Goal: Task Accomplishment & Management: Use online tool/utility

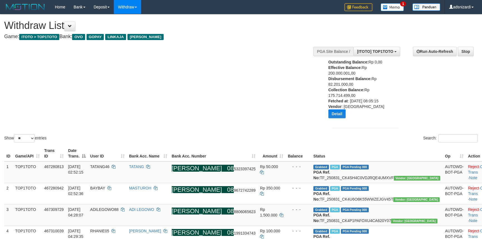
select select "**"
click at [148, 136] on div "Show ** ** ** *** entries" at bounding box center [120, 139] width 233 height 10
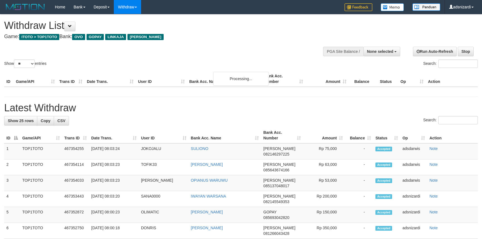
select select
select select "**"
